Goal: Task Accomplishment & Management: Use online tool/utility

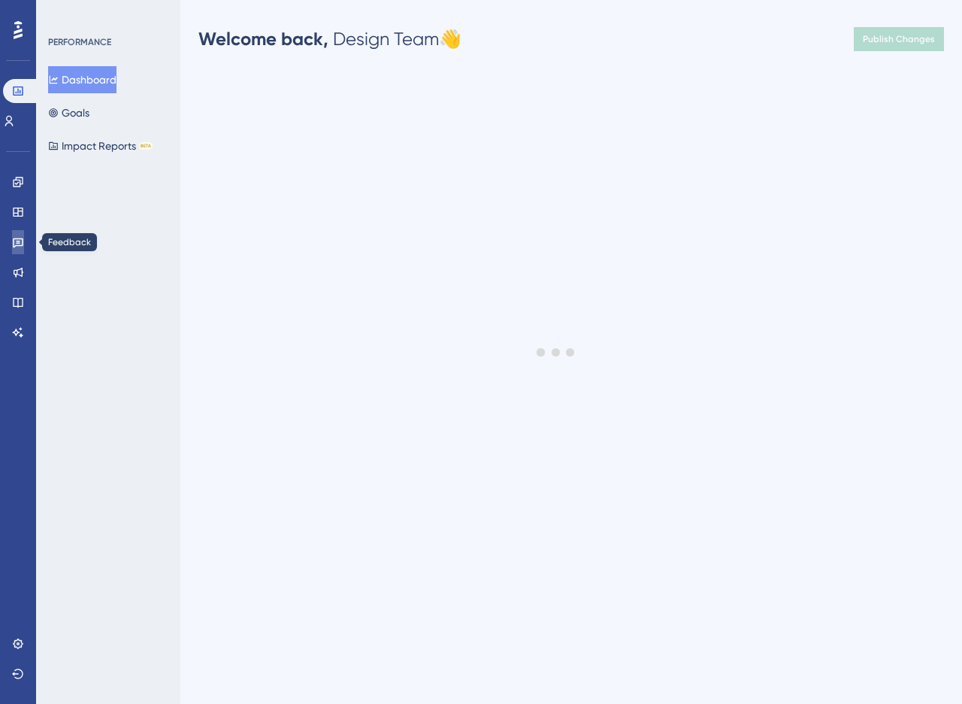
click at [17, 246] on icon at bounding box center [18, 242] width 12 height 12
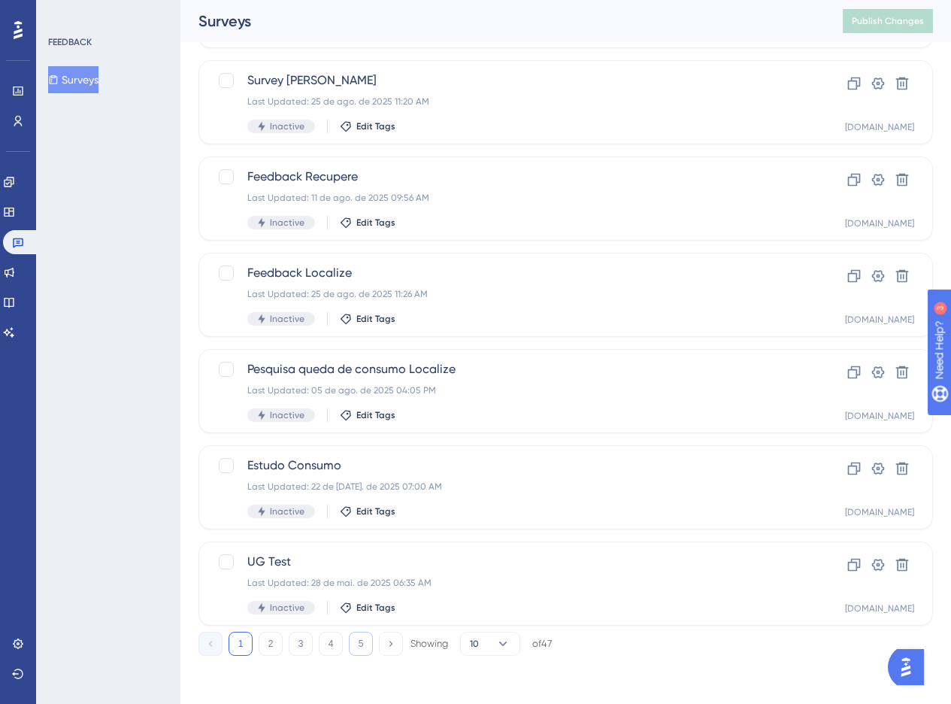
click at [361, 651] on button "5" at bounding box center [361, 643] width 24 height 24
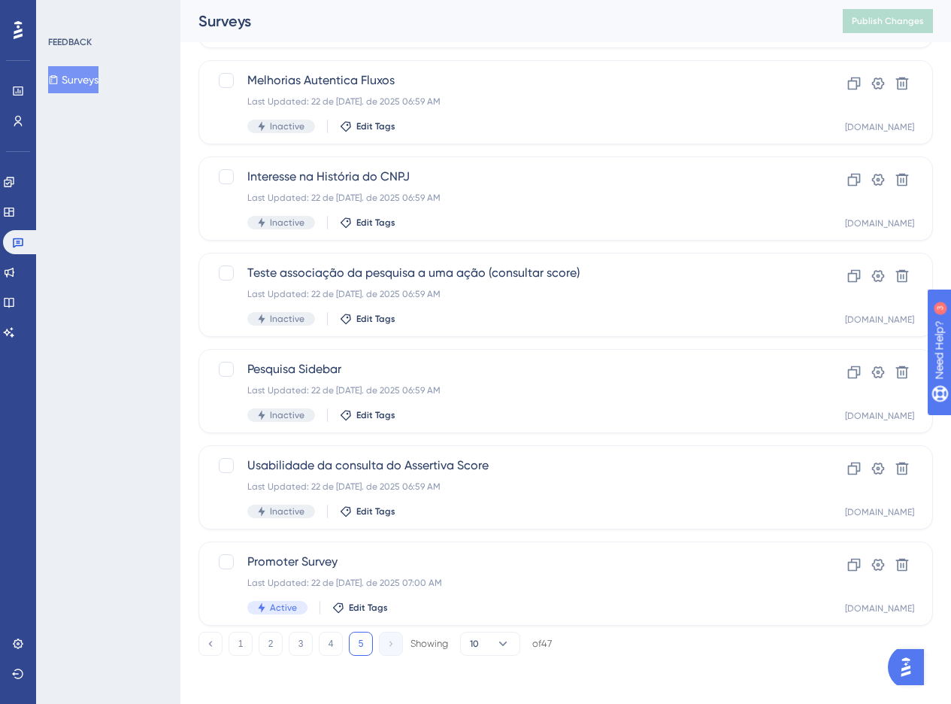
scroll to position [174, 0]
click at [483, 595] on div "Promoter Survey Last Updated: 22 de [DATE]. de 2025 07:00 AM Active Edit Tags" at bounding box center [505, 583] width 516 height 62
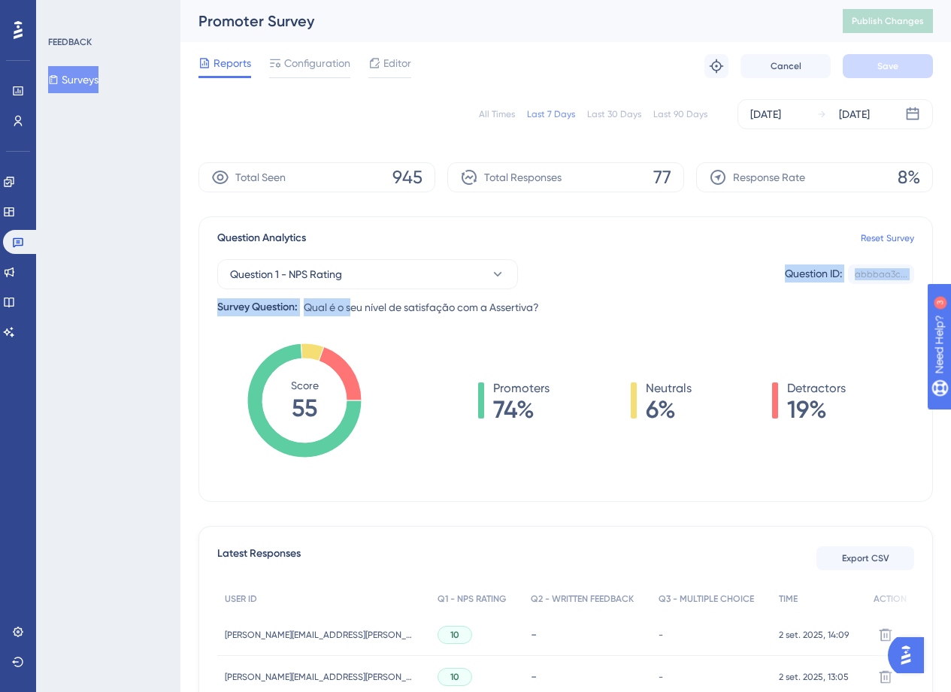
drag, startPoint x: 566, startPoint y: 306, endPoint x: 355, endPoint y: 307, distance: 211.2
click at [355, 307] on div "Question 1 - NPS Rating Question ID: abbbaa3c... Copy Survey Question: Qual é o…" at bounding box center [565, 281] width 697 height 69
drag, startPoint x: 337, startPoint y: 304, endPoint x: 327, endPoint y: 306, distance: 10.6
click at [337, 304] on span "Qual é o seu nível de satisfação com a Assertiva?" at bounding box center [421, 307] width 235 height 18
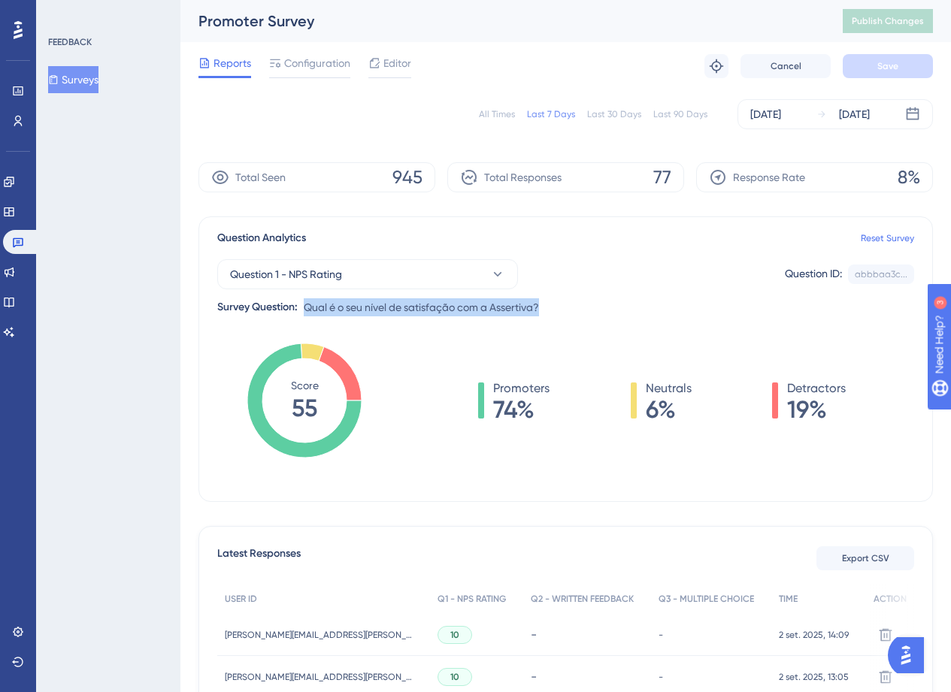
drag, startPoint x: 307, startPoint y: 306, endPoint x: 548, endPoint y: 312, distance: 241.3
click at [548, 312] on div "Question 1 - NPS Rating Question ID: abbbaa3c... Copy Survey Question: Qual é o…" at bounding box center [565, 281] width 697 height 69
copy span "Qual é o seu nível de satisfação com a Assertiva?"
click at [371, 321] on div "Question Analytics Reset Survey Question 1 - NPS Rating Question ID: [DEMOGRAPH…" at bounding box center [565, 359] width 734 height 286
